Goal: Task Accomplishment & Management: Complete application form

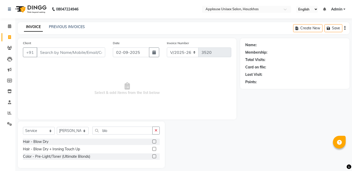
select select "5082"
select select "service"
select select "37821"
click at [57, 126] on select "Select Stylist [PERSON_NAME] [PERSON_NAME] [PERSON_NAME] [PERSON_NAME] [PERSON_…" at bounding box center [73, 130] width 32 height 8
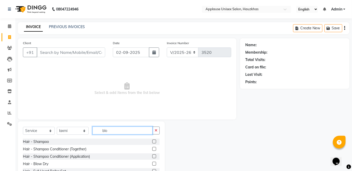
click at [129, 126] on input "blo" at bounding box center [122, 130] width 60 height 8
type input "b"
type input "upp"
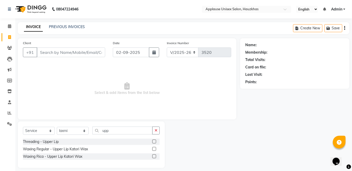
click at [153, 156] on label at bounding box center [154, 156] width 4 height 4
click at [153, 156] on input "checkbox" at bounding box center [153, 155] width 3 height 3
checkbox input "true"
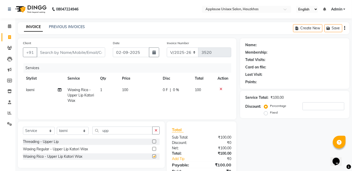
click at [196, 92] on td "100" at bounding box center [203, 95] width 22 height 22
select select "37821"
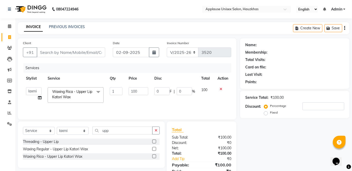
checkbox input "false"
click at [135, 132] on input "upp" at bounding box center [122, 130] width 60 height 8
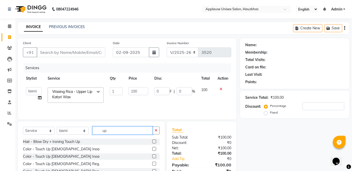
type input "u"
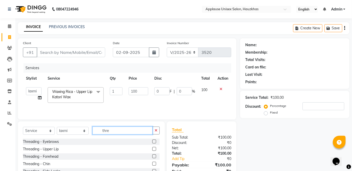
type input "thre"
click at [152, 141] on label at bounding box center [154, 141] width 4 height 4
click at [152, 141] on input "checkbox" at bounding box center [153, 141] width 3 height 3
checkbox input "true"
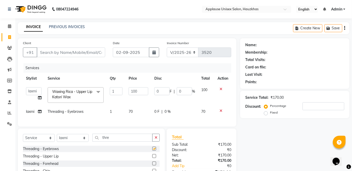
click at [187, 112] on div "0 F | 0 %" at bounding box center [174, 111] width 41 height 5
select select "37821"
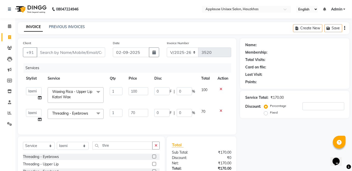
checkbox input "false"
click at [102, 54] on input "Client" at bounding box center [71, 52] width 68 height 10
type input "u"
type input "0"
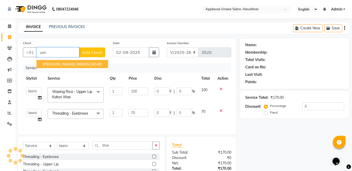
type input "u"
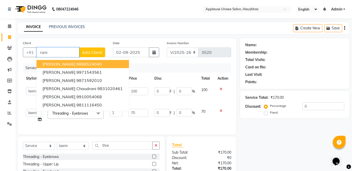
click at [106, 60] on button "Uma Rani 9868524040" at bounding box center [82, 64] width 92 height 8
type input "9868524040"
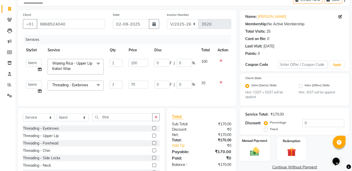
click at [264, 146] on div "Manual Payment" at bounding box center [254, 148] width 30 height 25
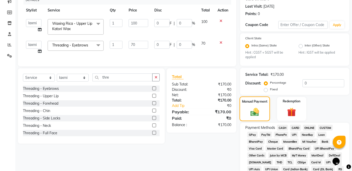
scroll to position [71, 0]
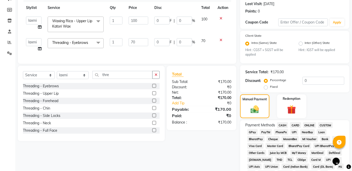
click at [295, 133] on span "UPI" at bounding box center [294, 132] width 8 height 6
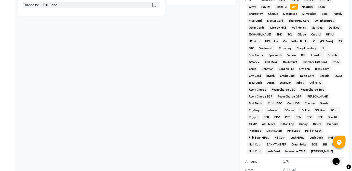
scroll to position [247, 0]
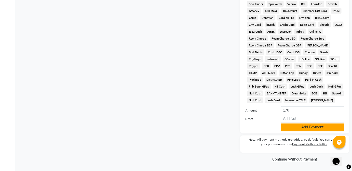
click at [319, 128] on button "Add Payment" at bounding box center [312, 127] width 63 height 8
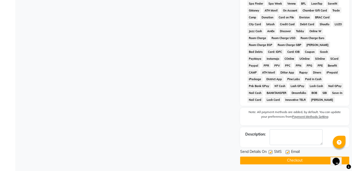
click at [306, 161] on button "Checkout" at bounding box center [294, 160] width 109 height 8
